Goal: Task Accomplishment & Management: Manage account settings

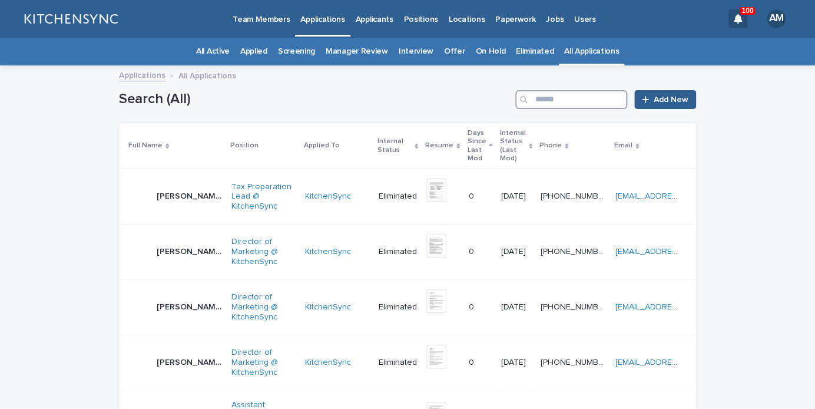
click at [554, 97] on input "Search" at bounding box center [571, 99] width 112 height 19
type input "****"
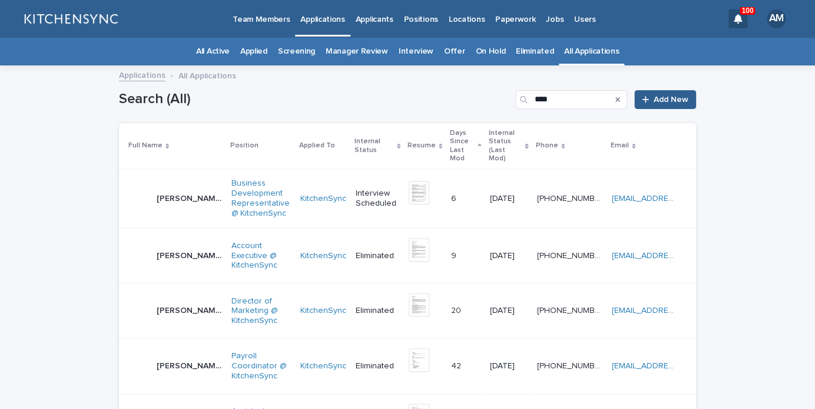
click at [173, 194] on p "Liam Milligan" at bounding box center [191, 197] width 68 height 12
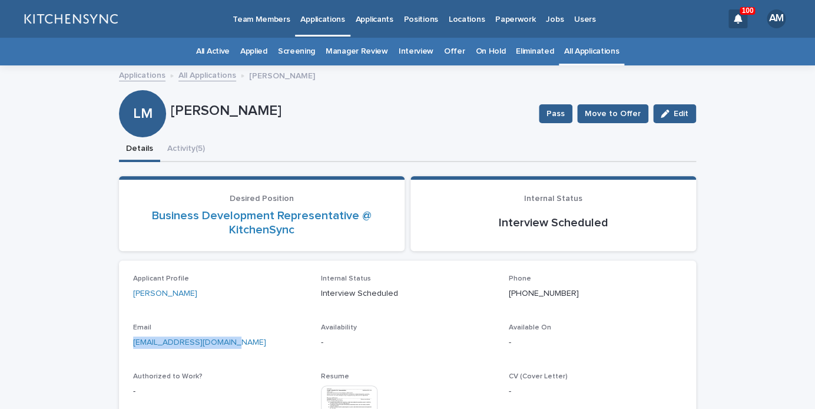
drag, startPoint x: 235, startPoint y: 344, endPoint x: 116, endPoint y: 343, distance: 118.9
click at [133, 343] on div "liammacaffrey@gmail.com" at bounding box center [220, 341] width 174 height 15
copy link "[EMAIL_ADDRESS][DOMAIN_NAME]"
click at [187, 160] on button "Activity (5)" at bounding box center [186, 149] width 52 height 25
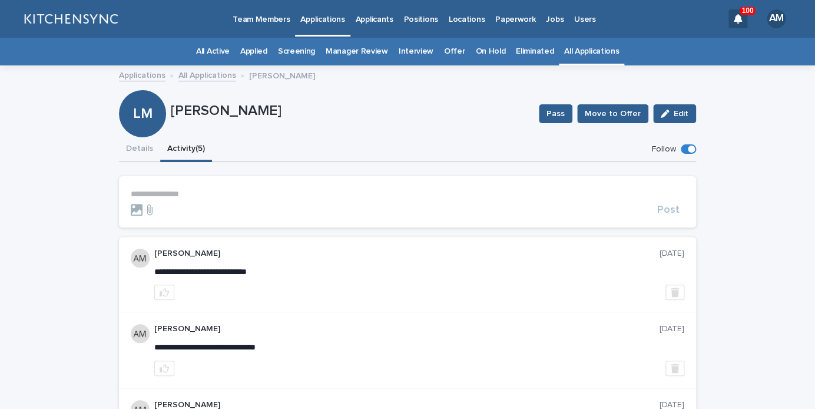
click at [182, 198] on p "**********" at bounding box center [407, 194] width 553 height 10
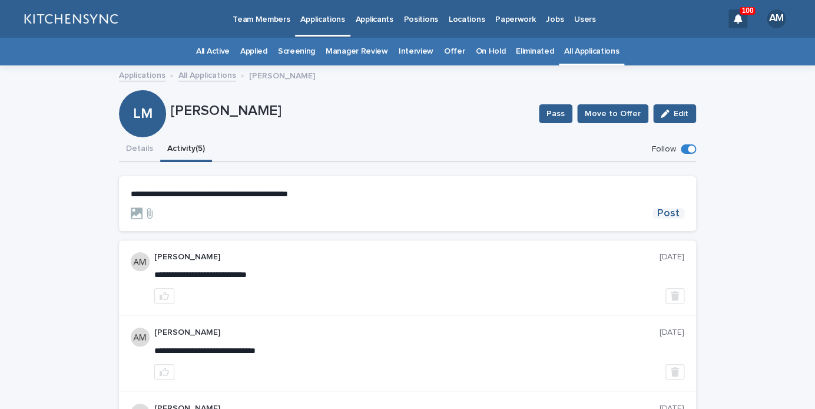
click at [671, 211] on span "Post" at bounding box center [668, 213] width 22 height 11
click at [141, 145] on button "Details" at bounding box center [139, 149] width 41 height 25
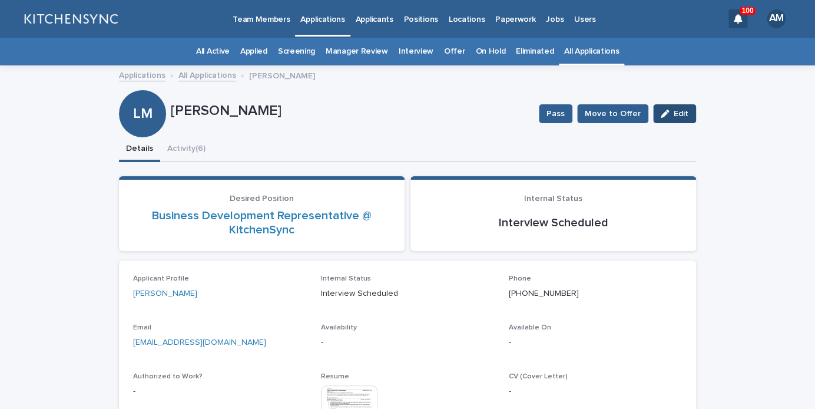
click at [678, 111] on span "Edit" at bounding box center [681, 114] width 15 height 8
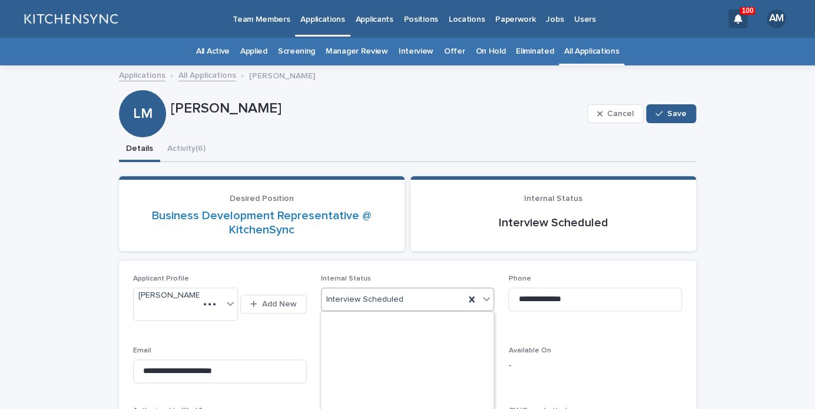
click at [406, 297] on div "Interview Scheduled" at bounding box center [393, 299] width 144 height 19
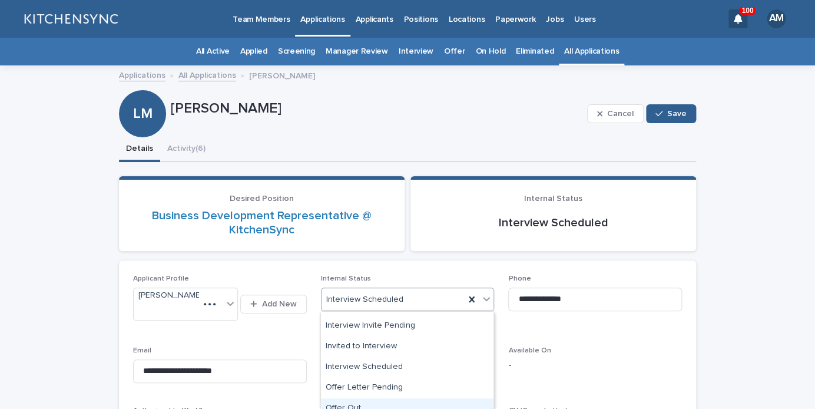
scroll to position [134, 0]
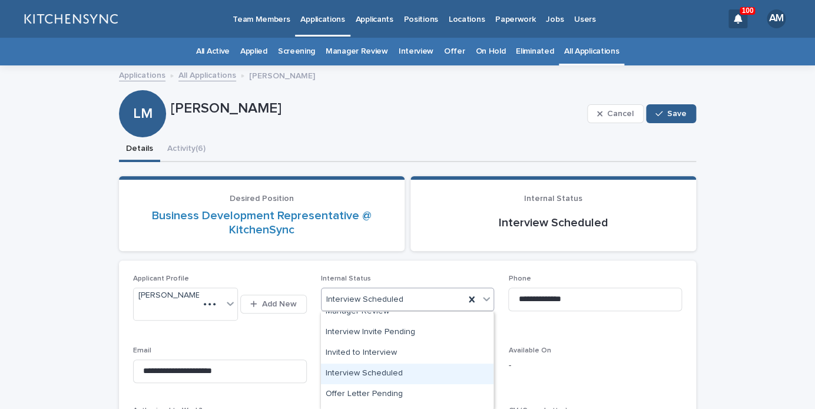
click at [403, 364] on div "Interview Scheduled" at bounding box center [407, 373] width 173 height 21
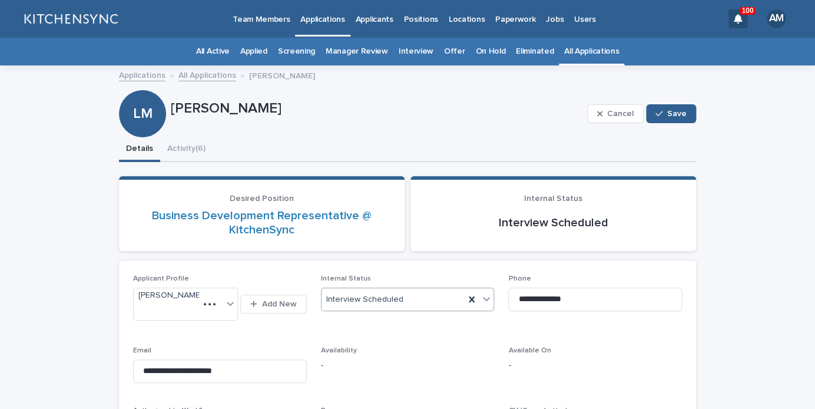
click at [407, 296] on div "Interview Scheduled" at bounding box center [393, 299] width 144 height 19
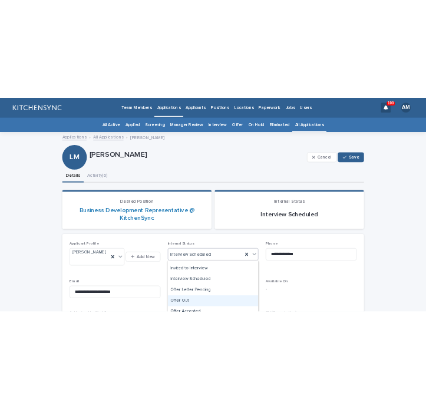
scroll to position [153, 0]
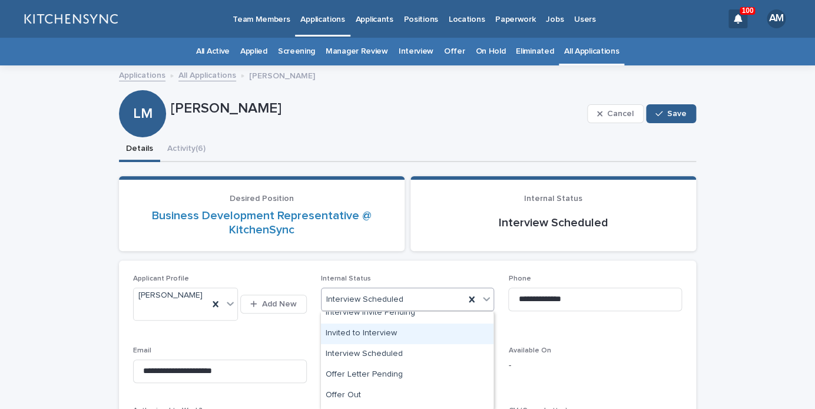
click at [404, 339] on div "Invited to Interview" at bounding box center [407, 333] width 173 height 21
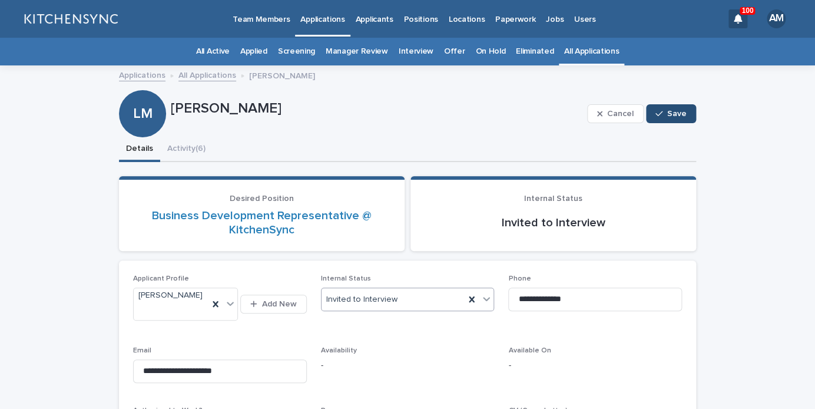
click at [674, 111] on span "Save" at bounding box center [676, 114] width 19 height 8
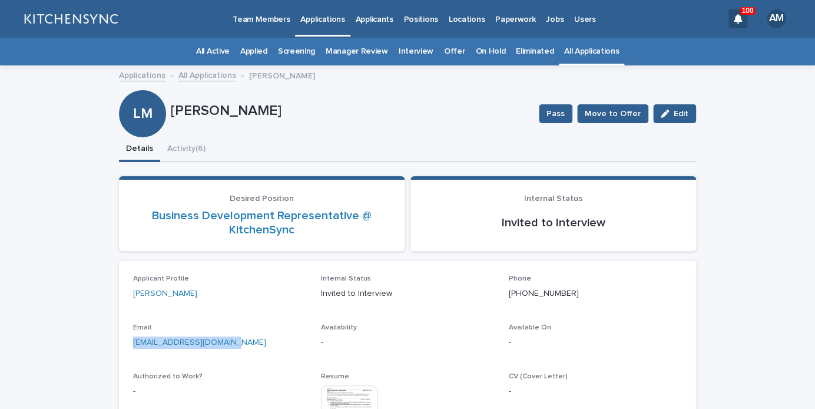
drag, startPoint x: 236, startPoint y: 341, endPoint x: 115, endPoint y: 341, distance: 120.7
click at [133, 341] on div "[EMAIL_ADDRESS][DOMAIN_NAME]" at bounding box center [220, 341] width 174 height 15
copy link "[EMAIL_ADDRESS][DOMAIN_NAME]"
click at [170, 147] on button "Activity (6)" at bounding box center [186, 149] width 52 height 25
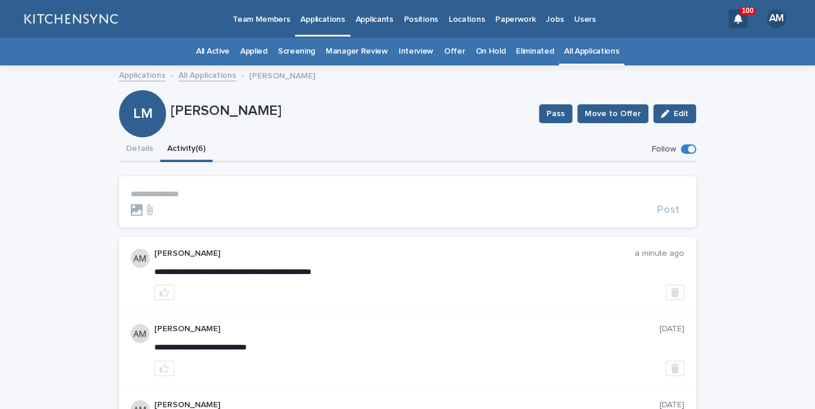
click at [187, 195] on p "**********" at bounding box center [407, 194] width 553 height 10
click at [151, 152] on button "Details" at bounding box center [139, 149] width 41 height 25
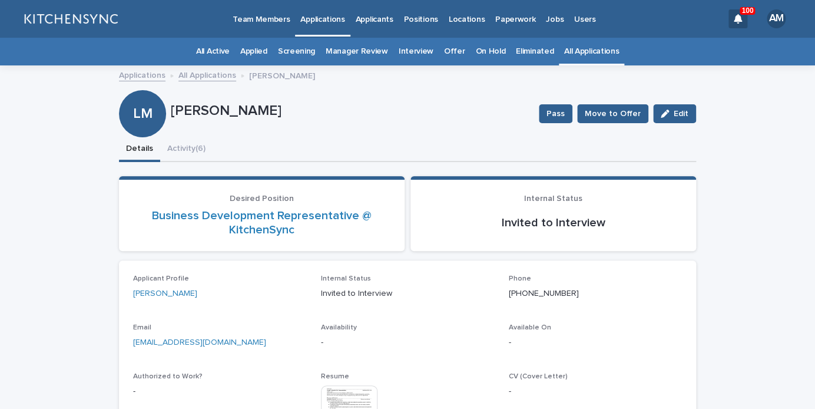
click at [576, 46] on link "All Applications" at bounding box center [591, 52] width 55 height 28
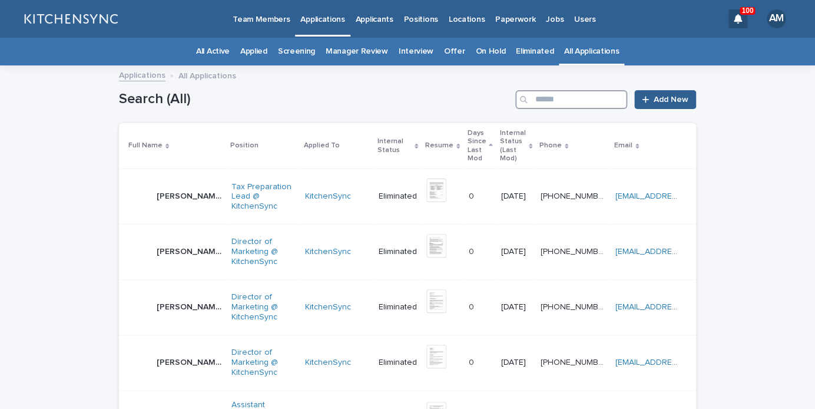
click at [578, 94] on input "Search" at bounding box center [571, 99] width 112 height 19
type input "****"
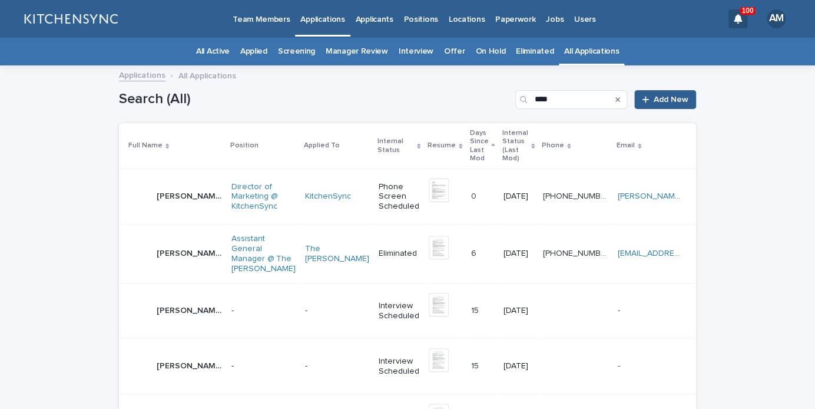
click at [174, 190] on p "Eric Helsel" at bounding box center [191, 195] width 68 height 12
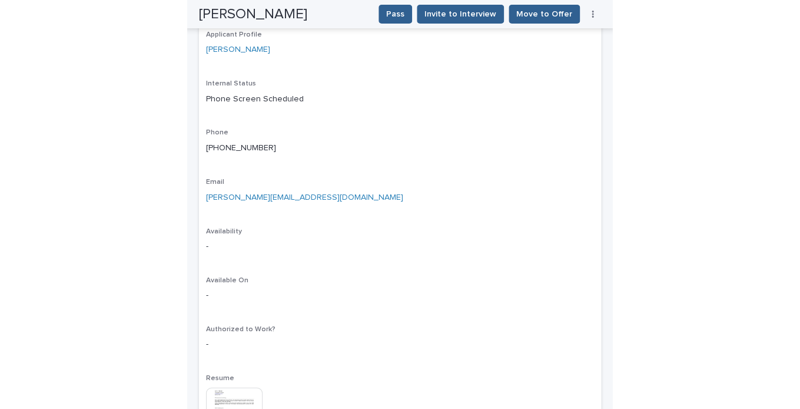
scroll to position [255, 0]
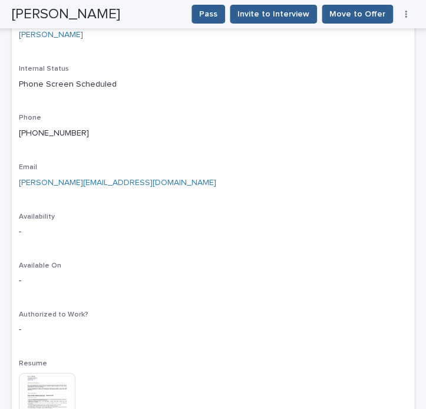
click at [51, 399] on img at bounding box center [47, 400] width 57 height 57
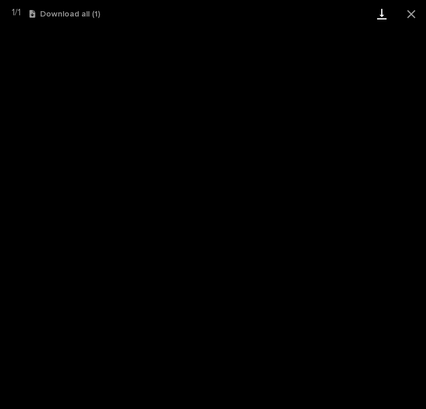
click at [382, 20] on link "Download" at bounding box center [381, 14] width 29 height 28
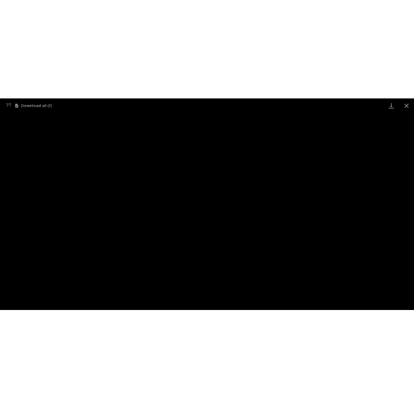
scroll to position [38, 0]
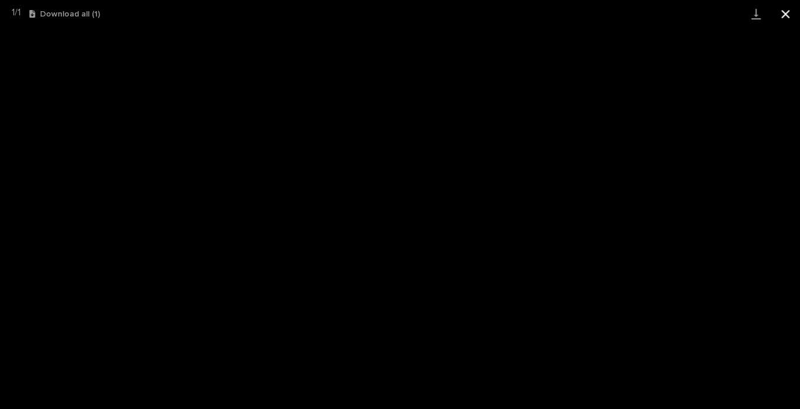
click at [782, 11] on button "Close gallery" at bounding box center [785, 14] width 29 height 28
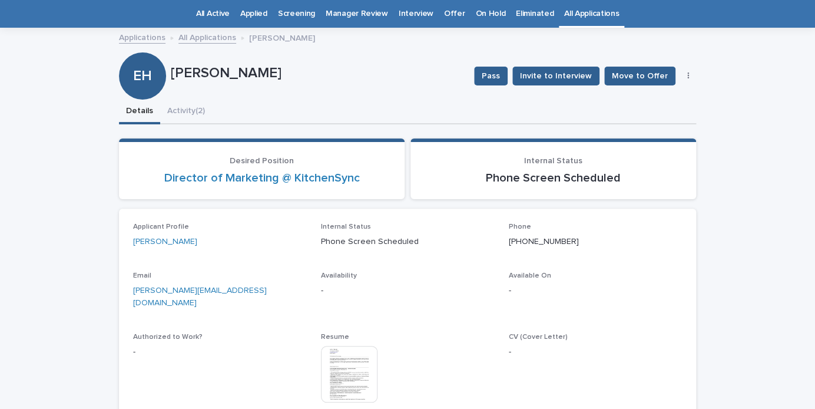
click at [585, 21] on link "All Applications" at bounding box center [591, 14] width 55 height 28
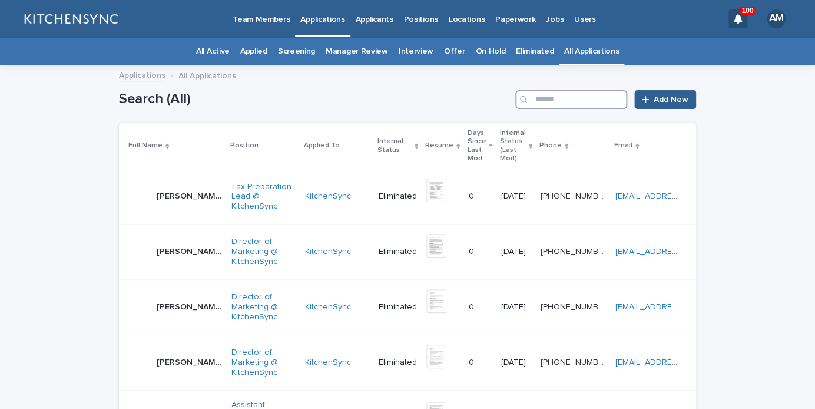
click at [561, 100] on input "Search" at bounding box center [571, 99] width 112 height 19
type input "*******"
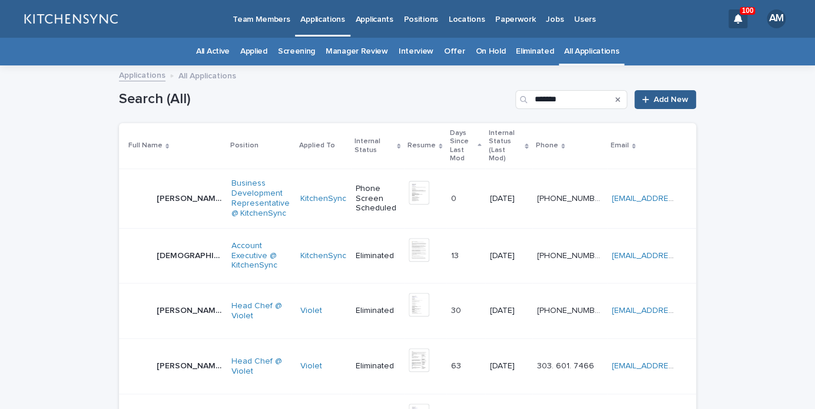
click at [180, 194] on p "[PERSON_NAME]" at bounding box center [191, 197] width 68 height 12
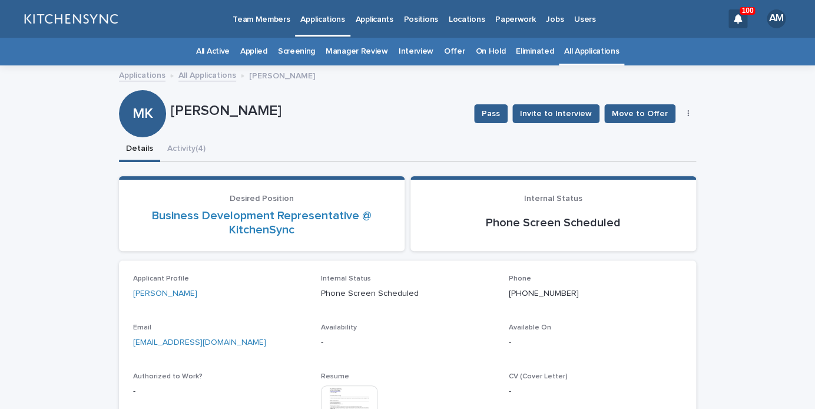
click at [346, 396] on img at bounding box center [349, 413] width 57 height 57
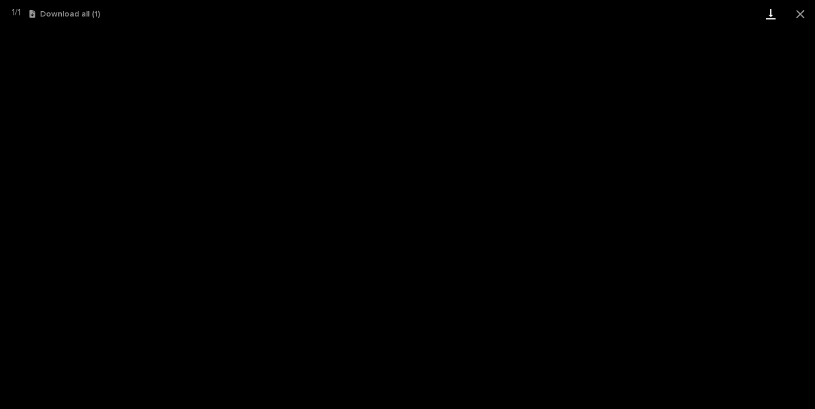
click at [779, 13] on link "Download" at bounding box center [770, 14] width 29 height 28
click at [804, 16] on button "Close gallery" at bounding box center [799, 14] width 29 height 28
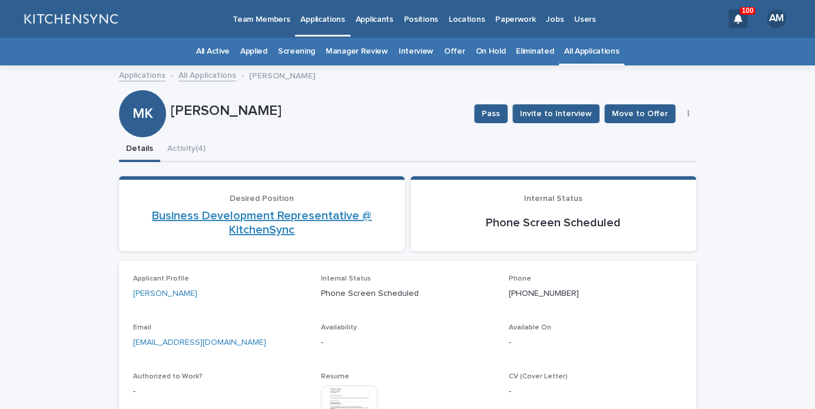
click at [208, 215] on link "Business Development Representative @ KitchenSync" at bounding box center [261, 222] width 257 height 28
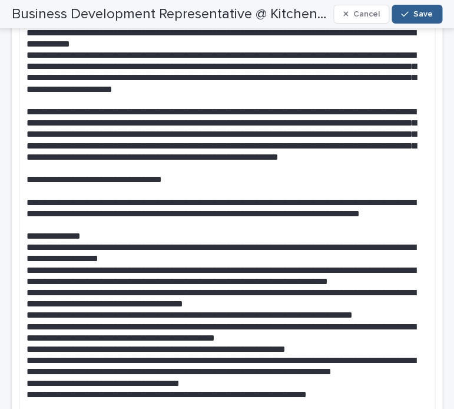
scroll to position [576, 0]
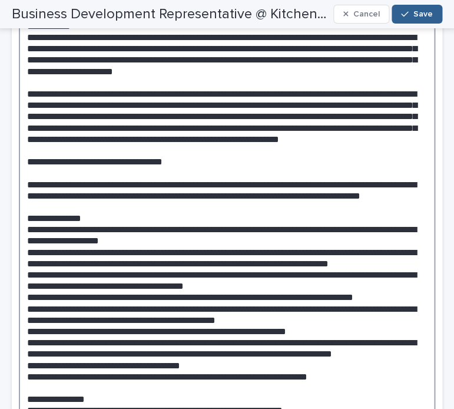
click at [141, 163] on textarea at bounding box center [227, 216] width 416 height 431
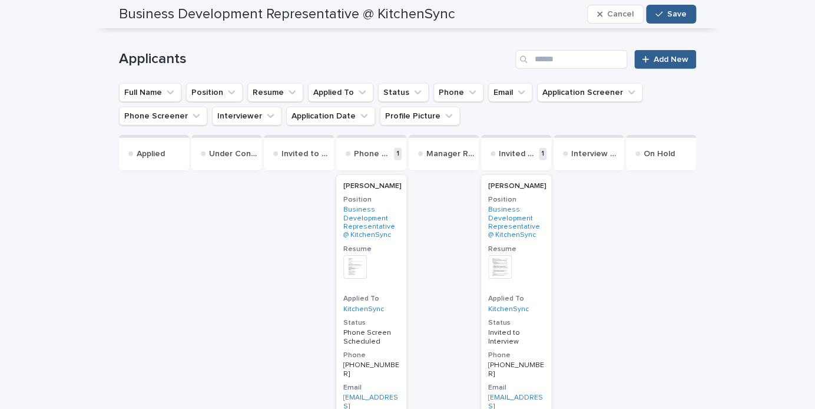
scroll to position [1260, 0]
click at [374, 178] on div "Matthew Kerney Position Business Development Representative @ KitchenSync Resum…" at bounding box center [371, 361] width 70 height 374
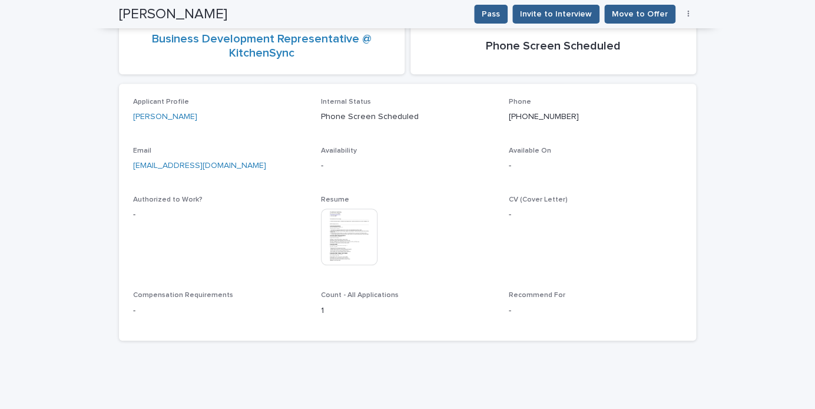
scroll to position [177, 0]
click at [688, 12] on icon "button" at bounding box center [688, 14] width 2 height 7
click at [669, 32] on button "Edit" at bounding box center [652, 37] width 78 height 19
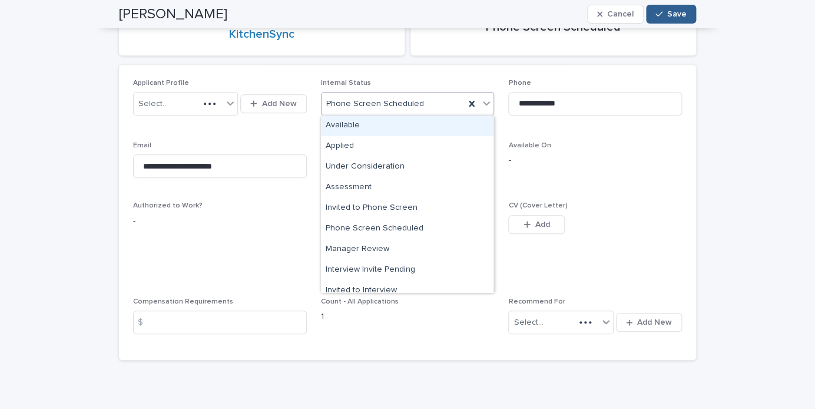
scroll to position [207, 0]
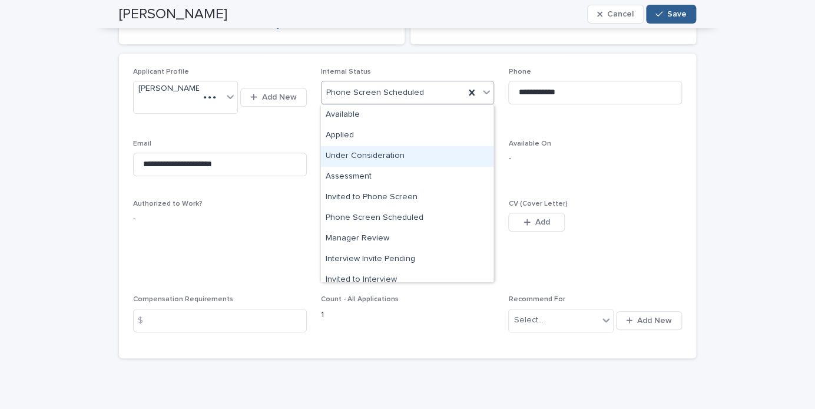
click at [408, 157] on div "Under Consideration" at bounding box center [407, 156] width 173 height 21
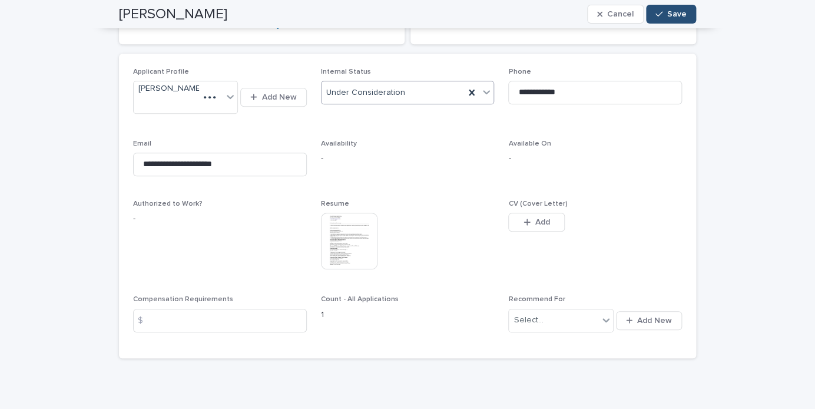
click at [679, 14] on span "Save" at bounding box center [676, 14] width 19 height 8
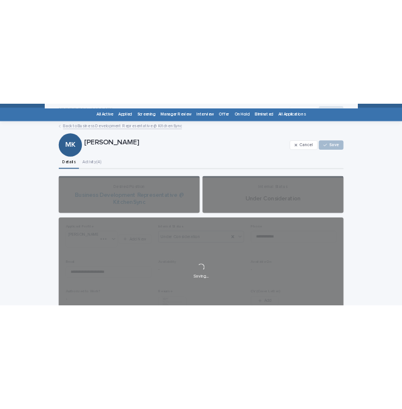
scroll to position [0, 0]
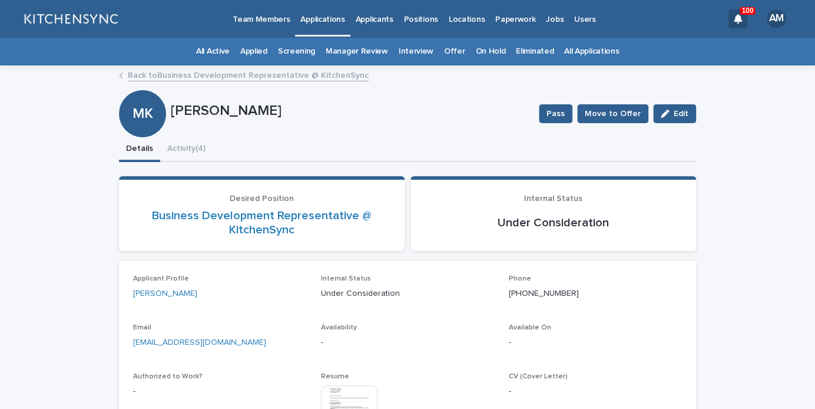
drag, startPoint x: 173, startPoint y: 110, endPoint x: 321, endPoint y: 113, distance: 147.8
click at [321, 113] on p "[PERSON_NAME]" at bounding box center [350, 110] width 359 height 17
copy p "[PERSON_NAME]"
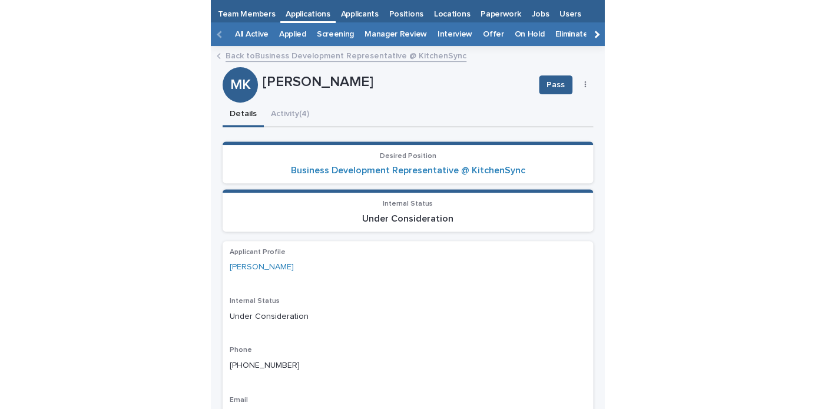
scroll to position [24, 0]
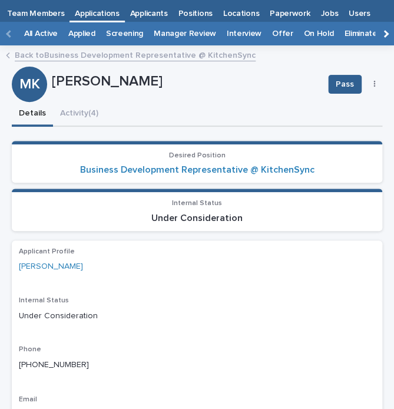
click at [271, 169] on link "Business Development Representative @ KitchenSync" at bounding box center [197, 169] width 234 height 11
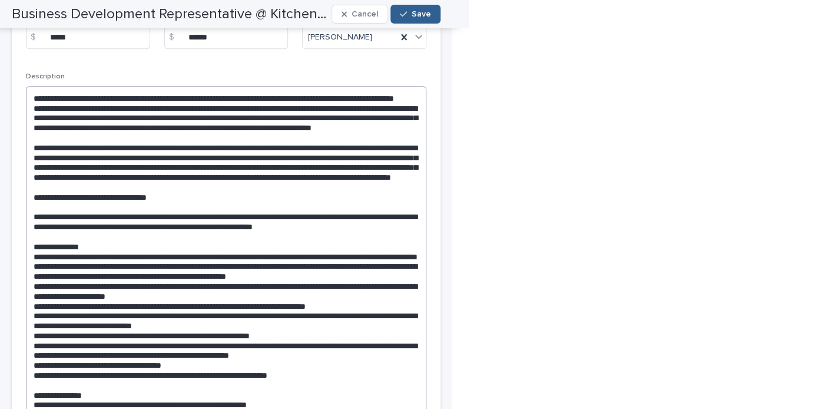
scroll to position [289, 0]
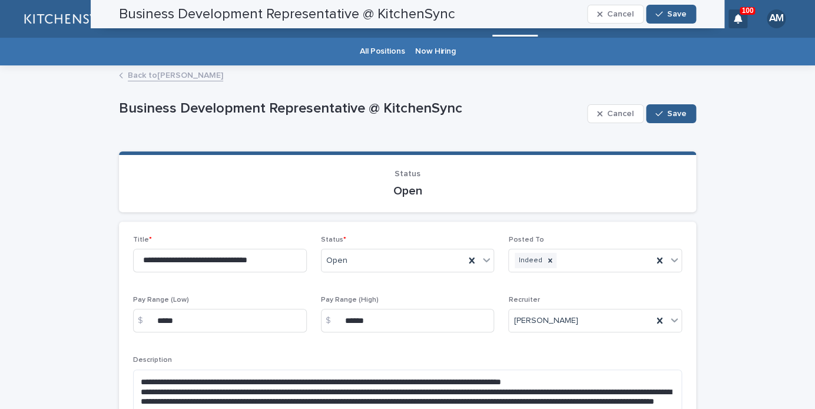
scroll to position [1256, 0]
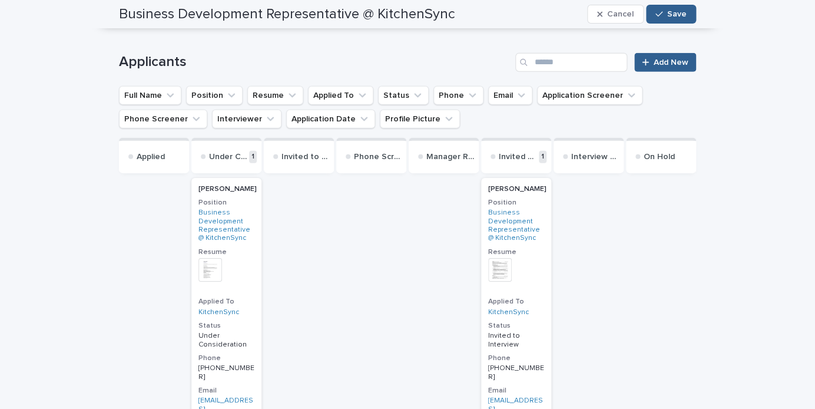
click at [251, 194] on h2 "[PERSON_NAME]" at bounding box center [226, 188] width 63 height 15
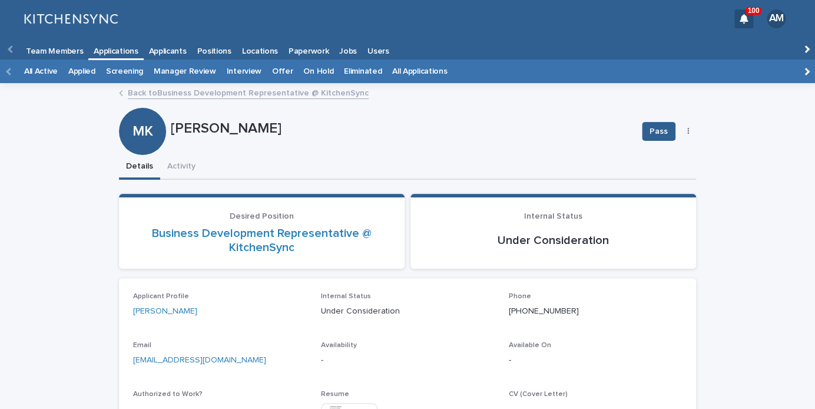
click at [171, 120] on p "[PERSON_NAME]" at bounding box center [402, 128] width 462 height 17
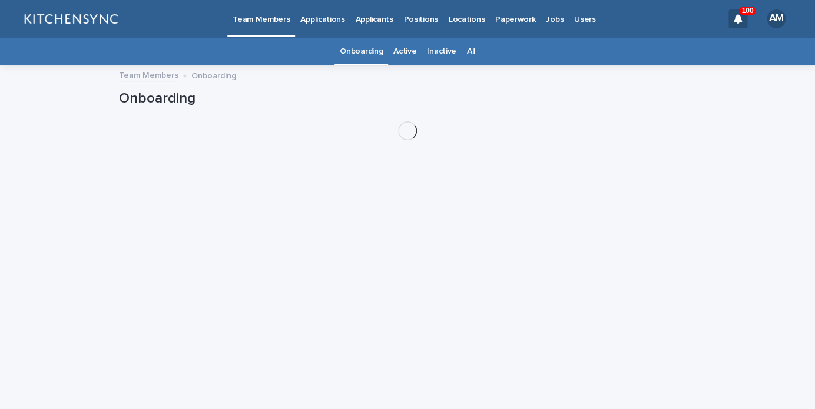
click at [342, 23] on div "Applications" at bounding box center [322, 12] width 55 height 25
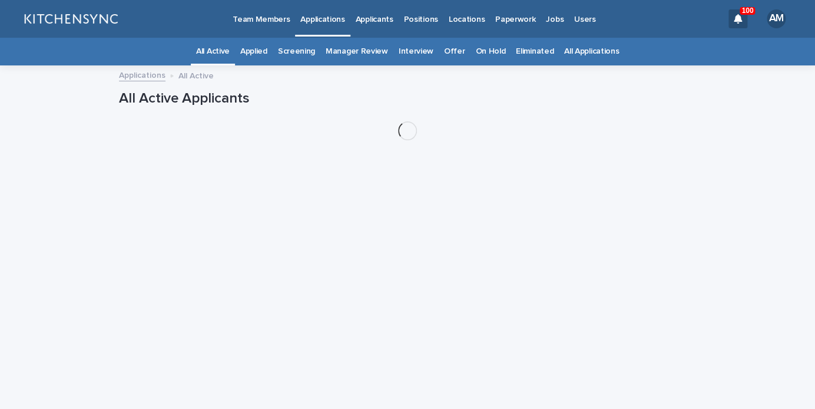
click at [600, 58] on link "All Applications" at bounding box center [591, 52] width 55 height 28
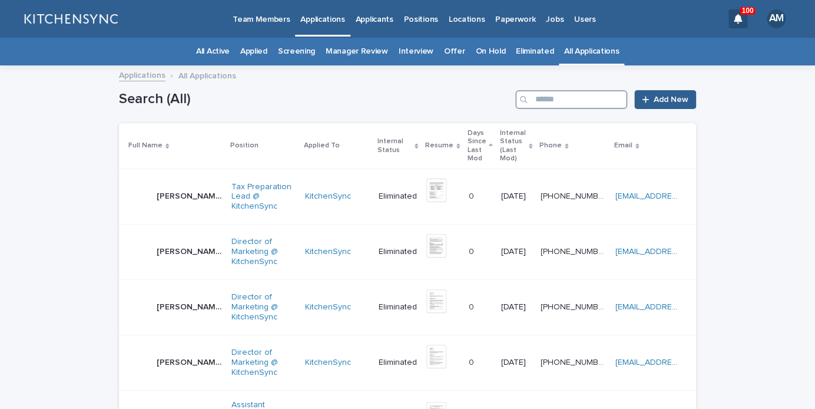
click at [568, 100] on input "Search" at bounding box center [571, 99] width 112 height 19
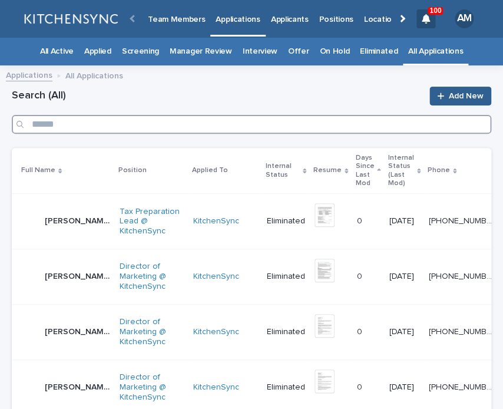
click at [328, 124] on input "Search" at bounding box center [251, 124] width 479 height 19
type input "*******"
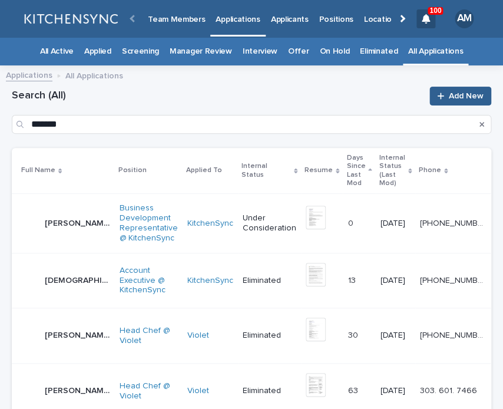
click at [54, 233] on div "Matthew Kerney Matthew Kerney" at bounding box center [77, 223] width 65 height 19
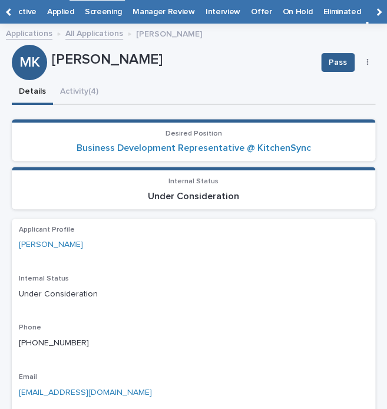
scroll to position [0, 21]
click at [81, 100] on button "Activity (4)" at bounding box center [79, 92] width 52 height 25
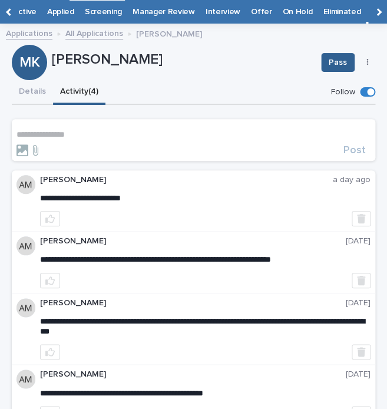
click at [68, 132] on p "**********" at bounding box center [193, 135] width 354 height 10
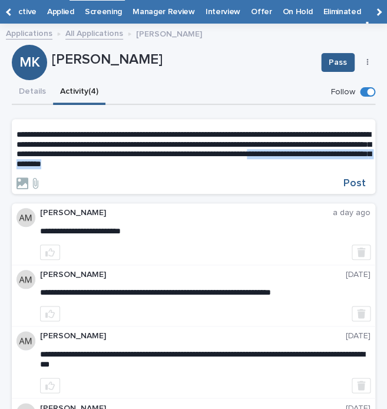
drag, startPoint x: 310, startPoint y: 162, endPoint x: 117, endPoint y: 168, distance: 193.2
click at [117, 168] on p "**********" at bounding box center [193, 149] width 354 height 39
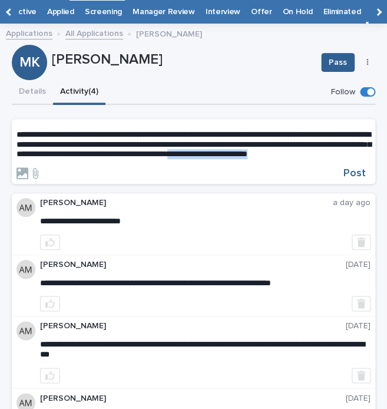
drag, startPoint x: 133, startPoint y: 164, endPoint x: 2, endPoint y: 162, distance: 130.7
click at [2, 162] on div "**********" at bounding box center [193, 275] width 387 height 488
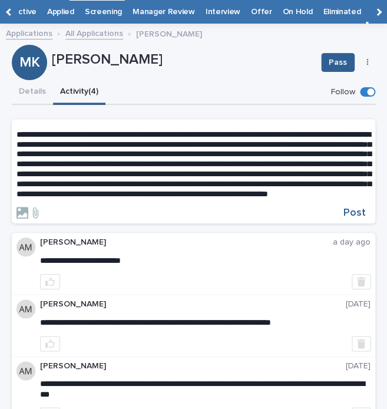
click at [201, 198] on span "**********" at bounding box center [193, 164] width 354 height 68
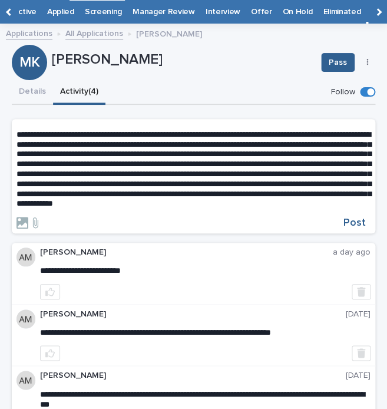
click at [356, 208] on p "**********" at bounding box center [193, 169] width 354 height 79
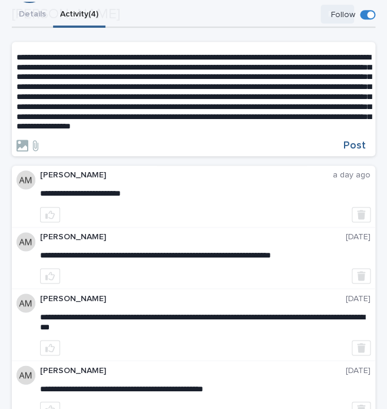
scroll to position [127, 0]
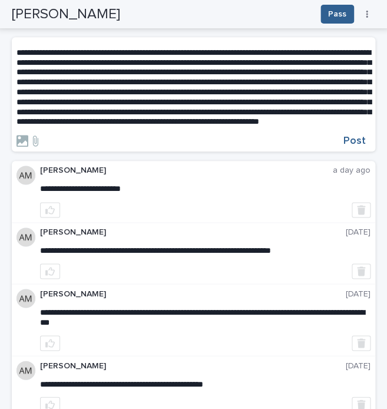
click at [240, 126] on span "**********" at bounding box center [193, 87] width 354 height 78
click at [310, 127] on p "**********" at bounding box center [193, 87] width 354 height 79
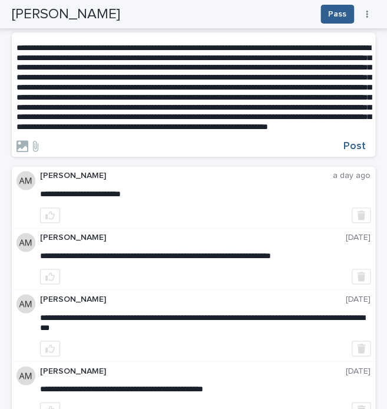
scroll to position [137, 0]
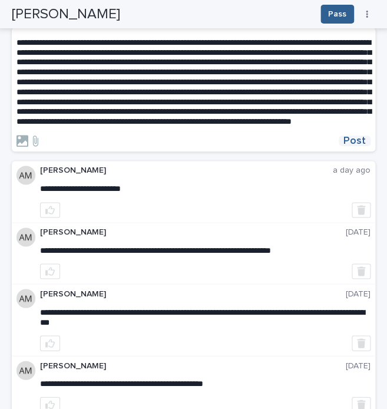
click at [360, 146] on span "Post" at bounding box center [354, 140] width 22 height 11
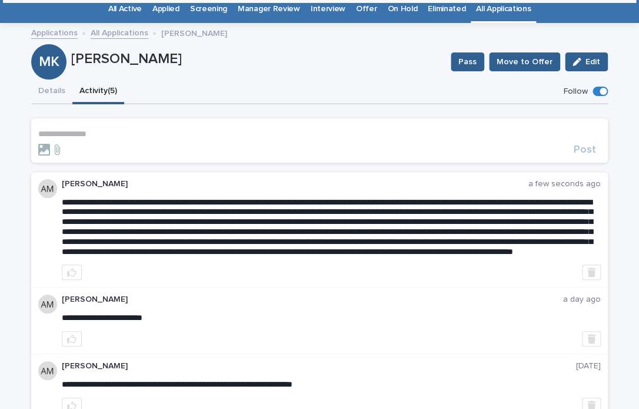
scroll to position [38, 0]
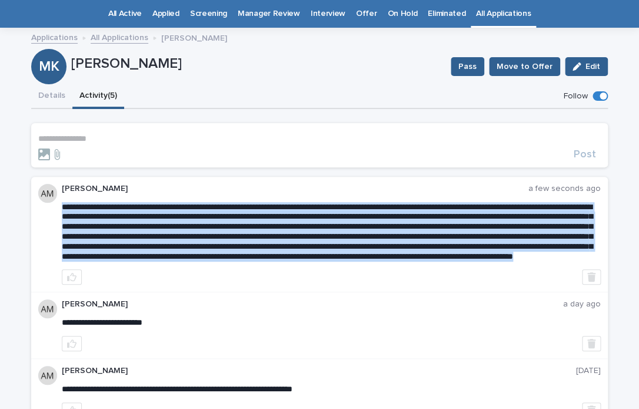
drag, startPoint x: 62, startPoint y: 207, endPoint x: 178, endPoint y: 275, distance: 134.1
click at [52, 103] on button "Details" at bounding box center [51, 96] width 41 height 25
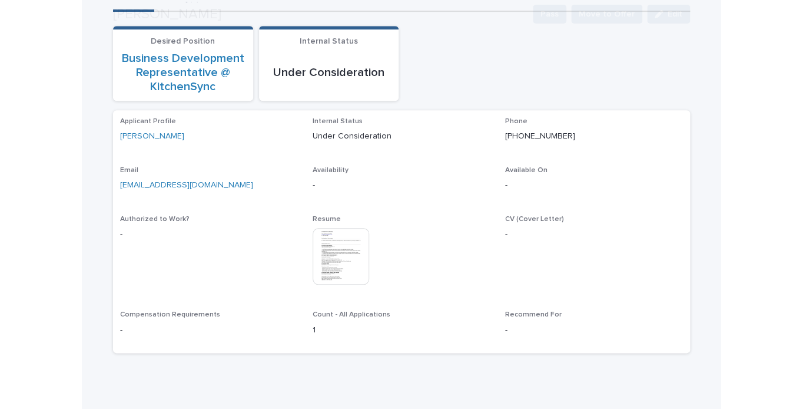
scroll to position [144, 0]
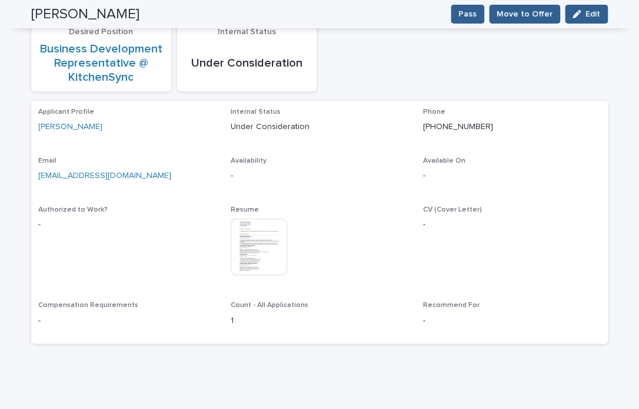
click at [245, 227] on img at bounding box center [259, 246] width 57 height 57
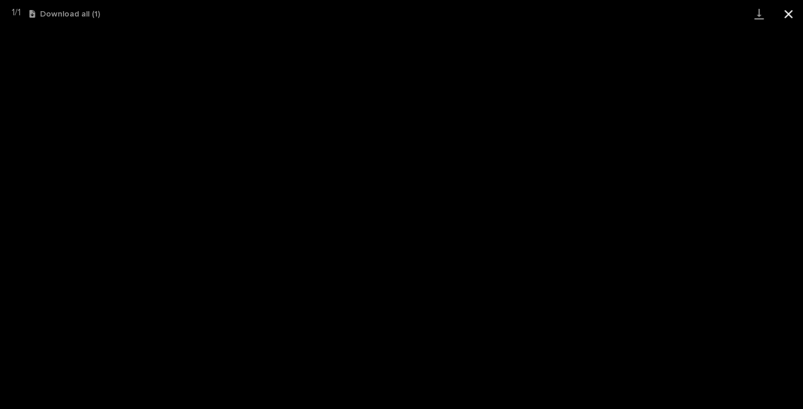
click at [788, 18] on button "Close gallery" at bounding box center [788, 14] width 29 height 28
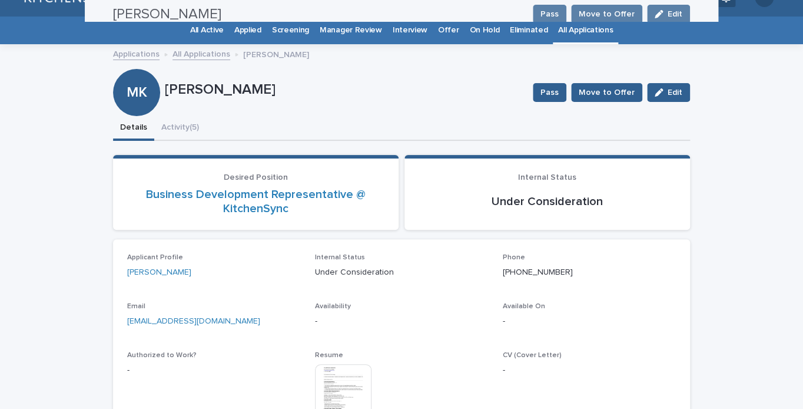
scroll to position [0, 0]
